Goal: Task Accomplishment & Management: Manage account settings

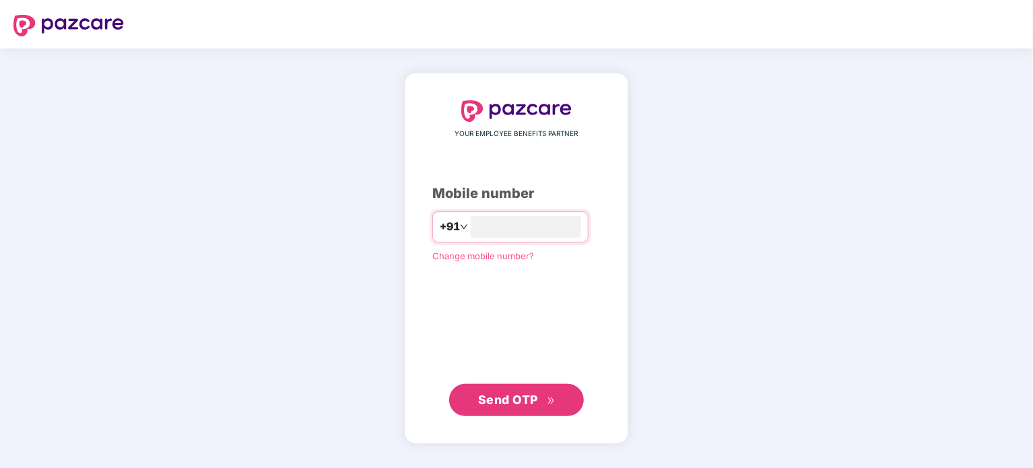
type input "**********"
click at [503, 395] on span "Send OTP" at bounding box center [508, 400] width 60 height 14
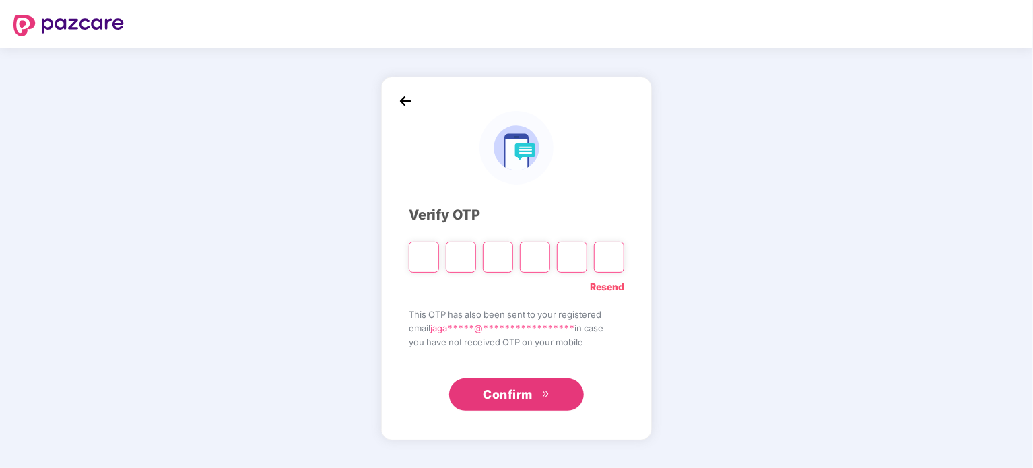
type input "*"
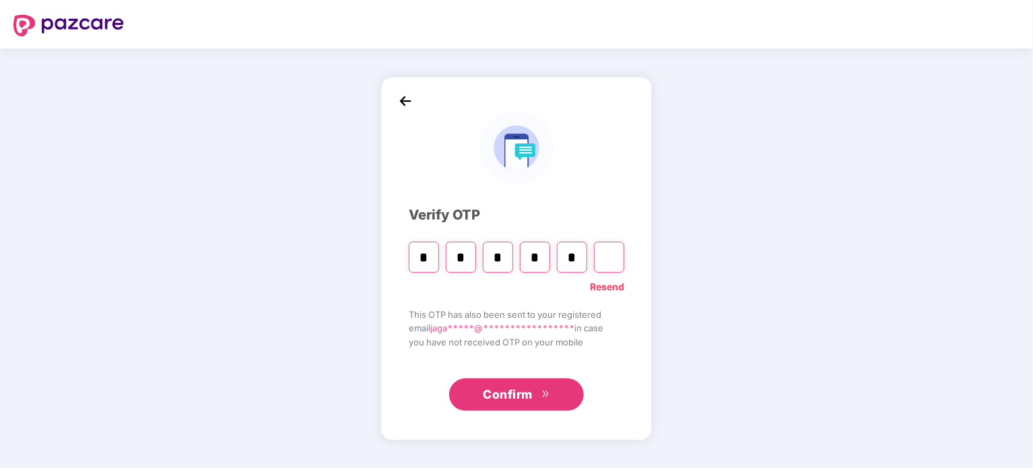
type input "*"
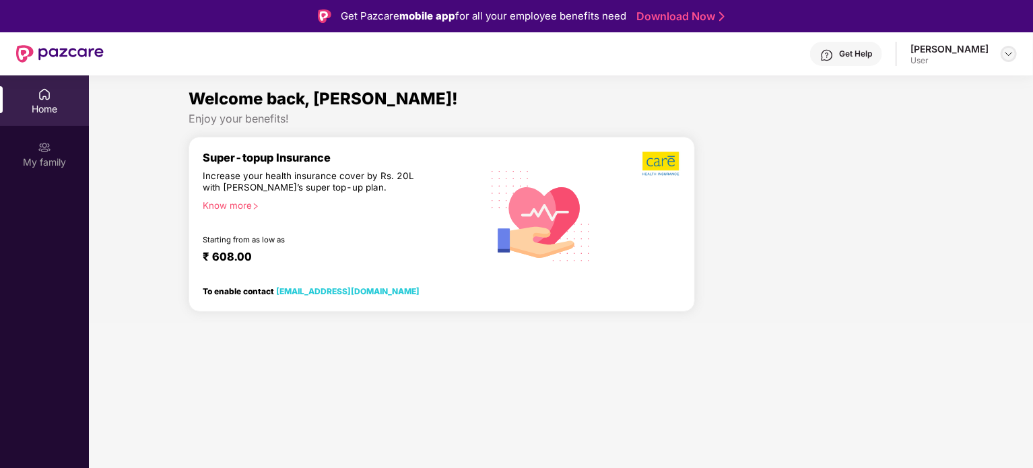
click at [1012, 50] on img at bounding box center [1009, 54] width 11 height 11
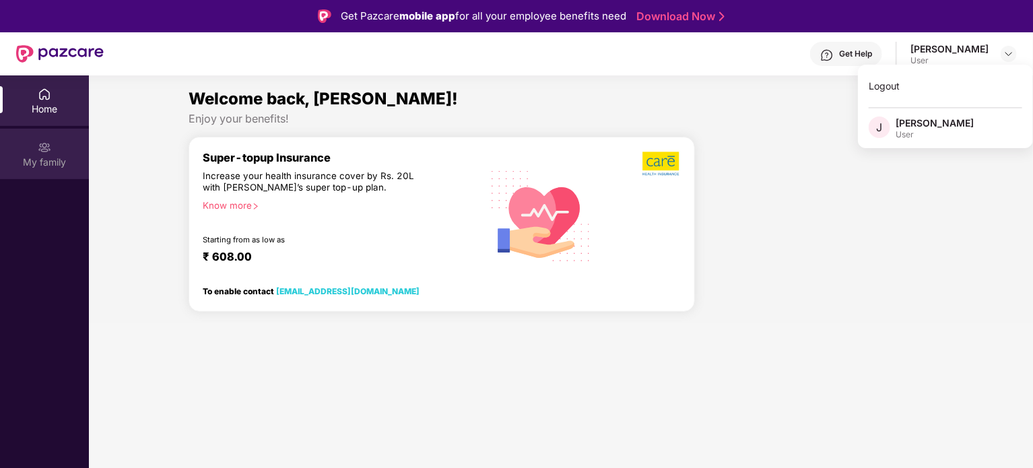
click at [38, 141] on img at bounding box center [44, 147] width 13 height 13
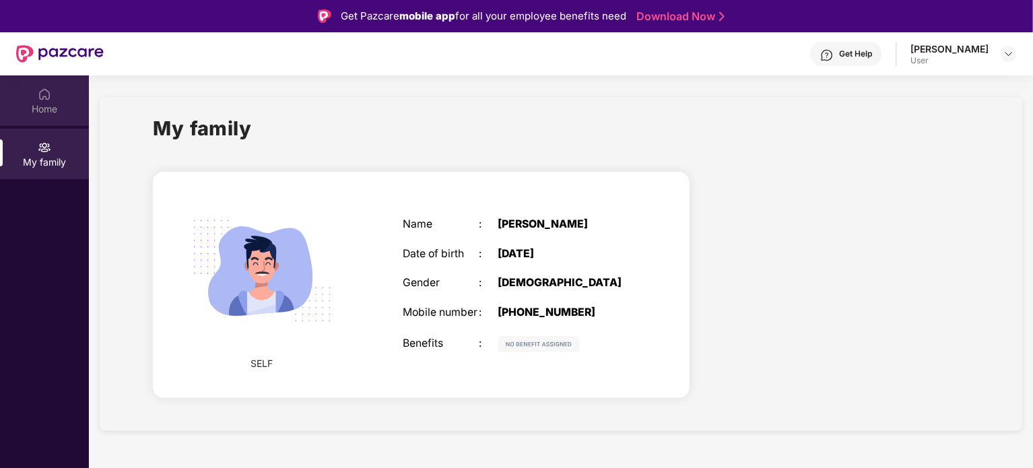
click at [42, 96] on img at bounding box center [44, 94] width 13 height 13
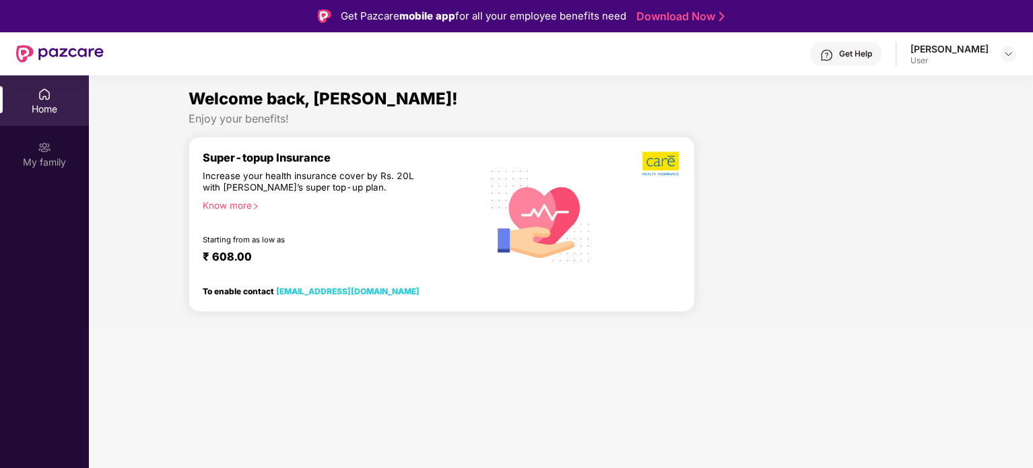
click at [42, 96] on img at bounding box center [44, 94] width 13 height 13
click at [47, 65] on div at bounding box center [60, 53] width 88 height 43
click at [42, 49] on img at bounding box center [60, 54] width 88 height 18
click at [1006, 53] on img at bounding box center [1009, 54] width 11 height 11
click at [974, 120] on div "[PERSON_NAME]" at bounding box center [935, 123] width 78 height 13
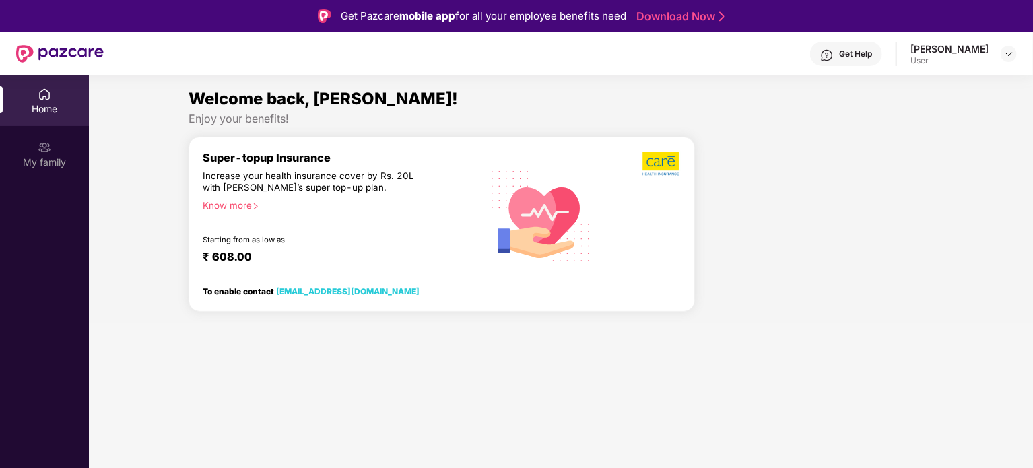
click at [924, 53] on div "[PERSON_NAME]" at bounding box center [950, 48] width 78 height 13
click at [1008, 51] on img at bounding box center [1009, 54] width 11 height 11
click at [905, 128] on div "[PERSON_NAME]" at bounding box center [935, 123] width 78 height 13
click at [875, 127] on div "Welcome back, [PERSON_NAME]! Enjoy your benefits! Super-topup Insurance Increas…" at bounding box center [561, 204] width 955 height 236
click at [955, 86] on section "Welcome back, [PERSON_NAME]! Enjoy your benefits! Super-topup Insurance Increas…" at bounding box center [561, 309] width 944 height 468
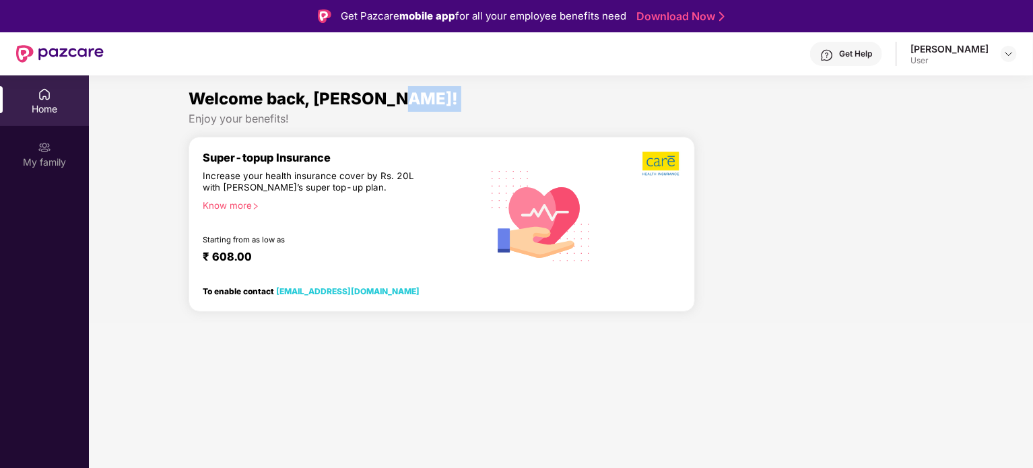
click at [955, 86] on section "Welcome back, [PERSON_NAME]! Enjoy your benefits! Super-topup Insurance Increas…" at bounding box center [561, 309] width 944 height 468
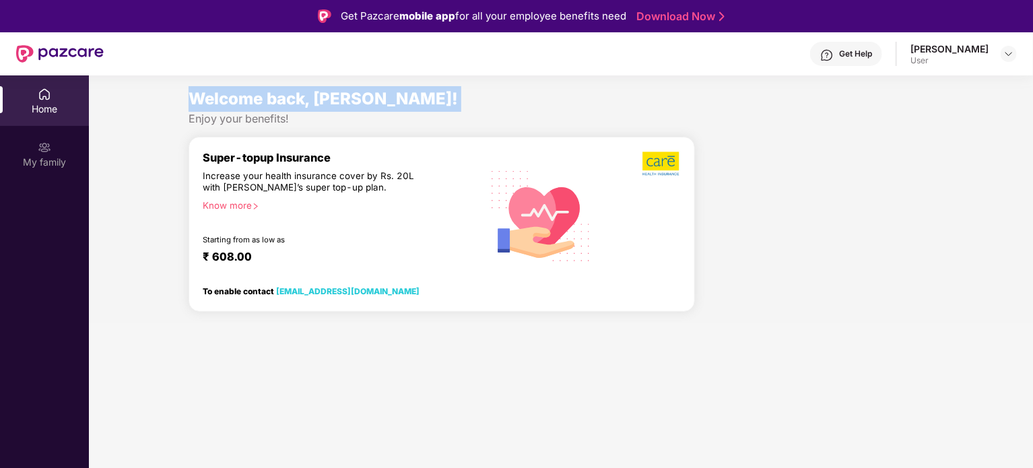
click at [955, 86] on section "Welcome back, [PERSON_NAME]! Enjoy your benefits! Super-topup Insurance Increas…" at bounding box center [561, 309] width 944 height 468
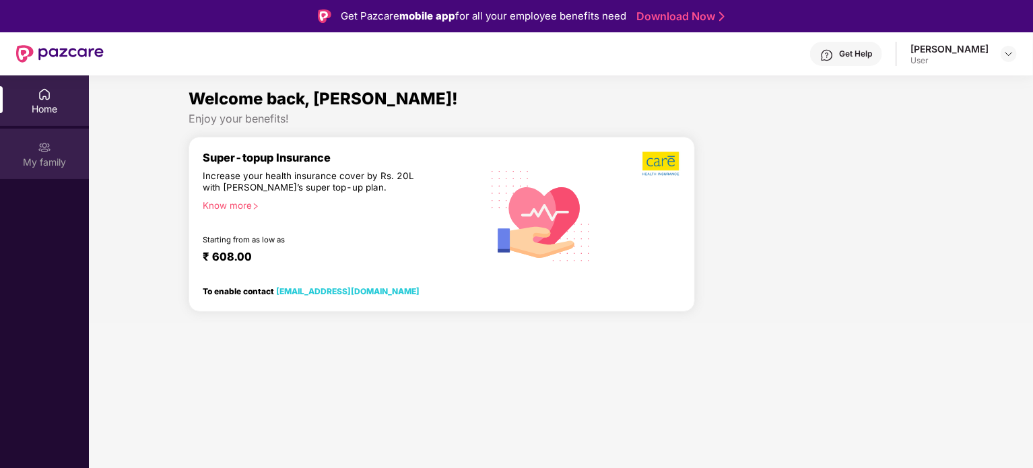
click at [37, 146] on div "My family" at bounding box center [44, 154] width 89 height 51
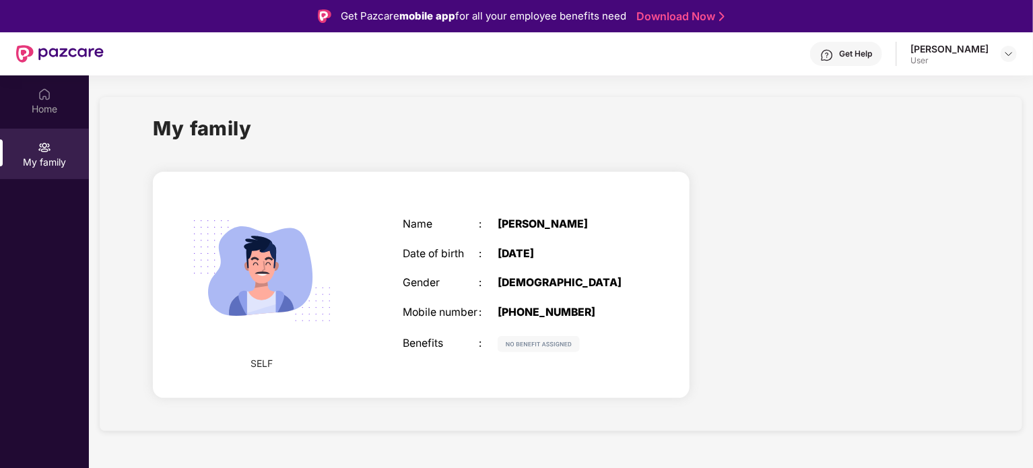
click at [449, 308] on div "Mobile number" at bounding box center [441, 312] width 76 height 13
click at [262, 269] on img at bounding box center [261, 270] width 171 height 171
click at [1005, 58] on img at bounding box center [1009, 54] width 11 height 11
click at [949, 120] on div "[PERSON_NAME]" at bounding box center [935, 123] width 78 height 13
click at [965, 248] on div at bounding box center [841, 287] width 280 height 255
